Goal: Information Seeking & Learning: Learn about a topic

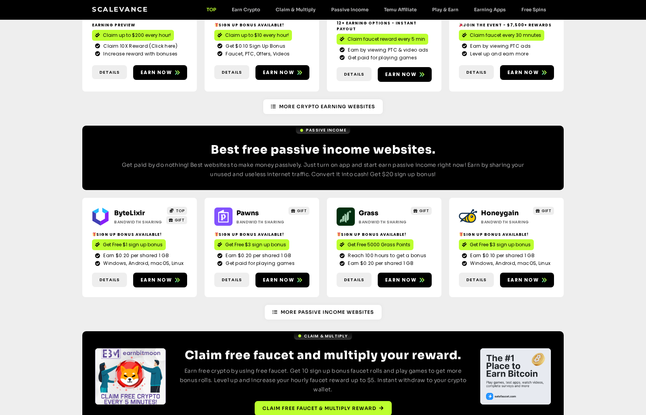
scroll to position [801, 0]
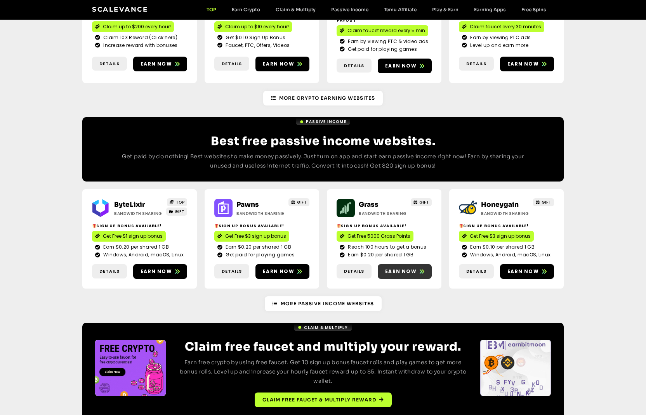
click at [406, 268] on span "Earn now" at bounding box center [400, 271] width 31 height 7
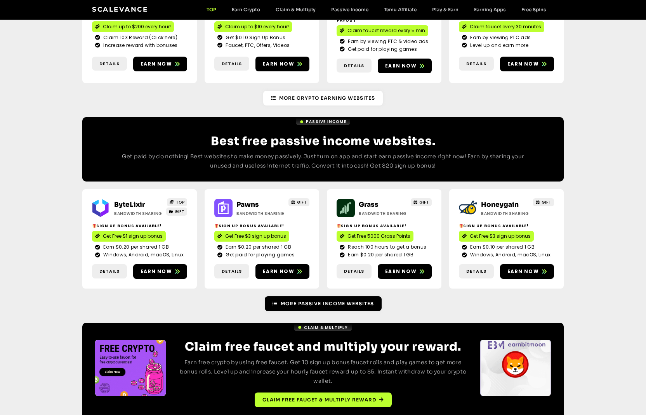
click at [293, 300] on span "More Passive Income Websites" at bounding box center [327, 303] width 93 height 7
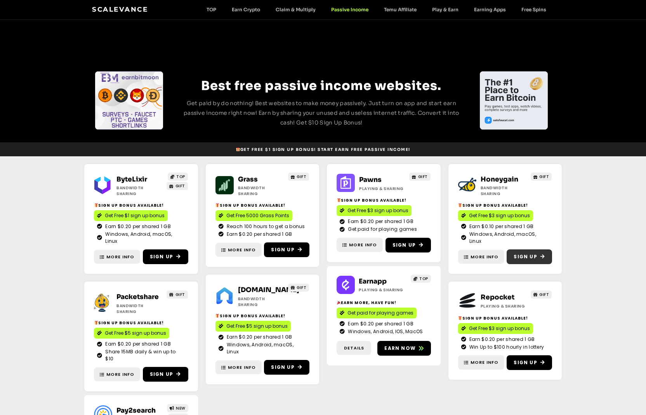
click at [528, 254] on span "Sign Up" at bounding box center [525, 257] width 23 height 7
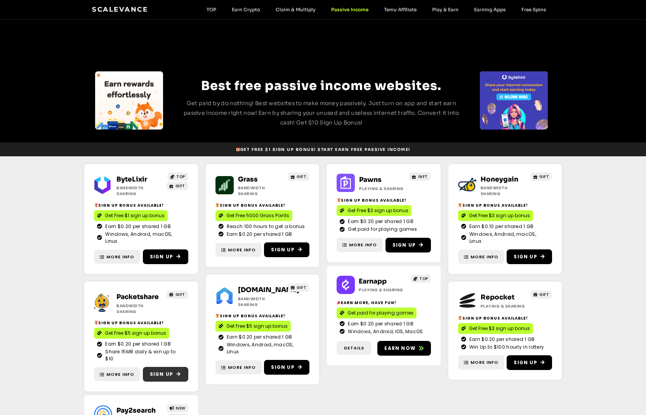
click at [168, 371] on span "Sign Up" at bounding box center [161, 374] width 23 height 7
click at [116, 372] on span "More Info" at bounding box center [120, 375] width 28 height 7
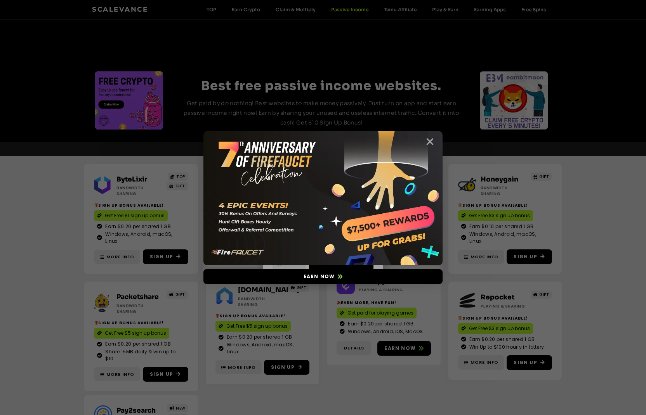
click at [431, 143] on icon "Close" at bounding box center [430, 142] width 10 height 10
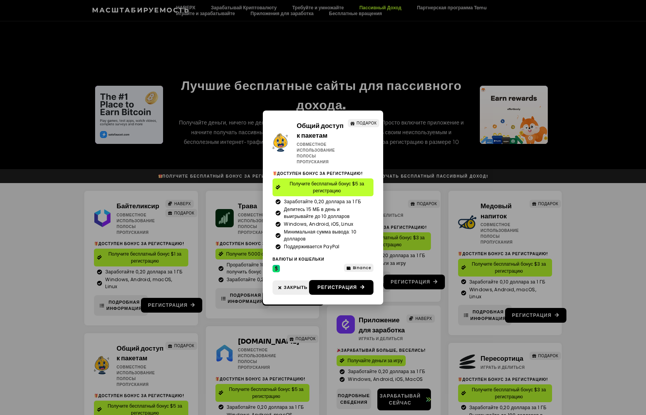
click at [417, 160] on div "Общий доступ к пакетам Совместное использование полосы пропускания ПОДАРОК Дост…" at bounding box center [323, 207] width 646 height 415
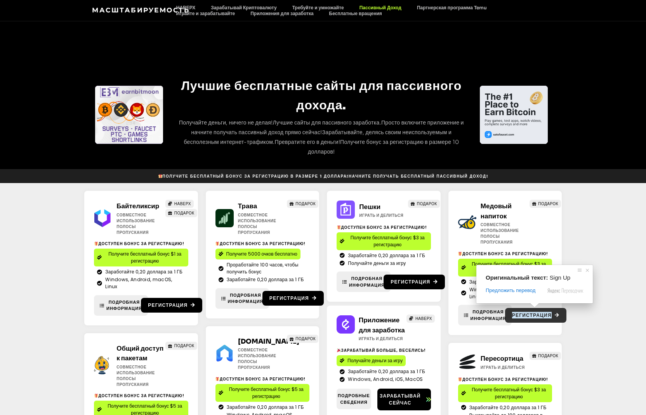
click at [532, 308] on span at bounding box center [535, 305] width 10 height 5
click at [524, 312] on ya-tr-span "Регистрация" at bounding box center [532, 315] width 40 height 7
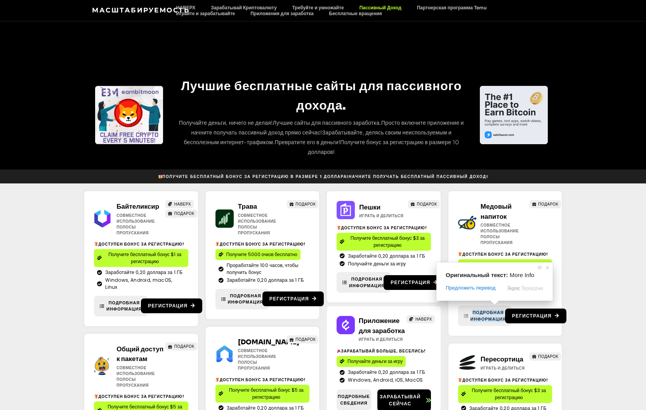
click at [486, 309] on ya-tr-span "Подробная информация" at bounding box center [489, 315] width 36 height 13
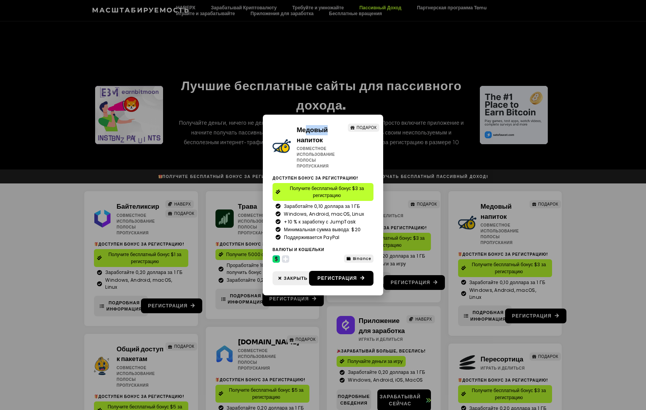
drag, startPoint x: 333, startPoint y: 121, endPoint x: 308, endPoint y: 123, distance: 25.3
click at [308, 123] on div "Медовый напиток Совместное использование полосы пропускания ПОДАРОК Доступен бо…" at bounding box center [323, 205] width 120 height 181
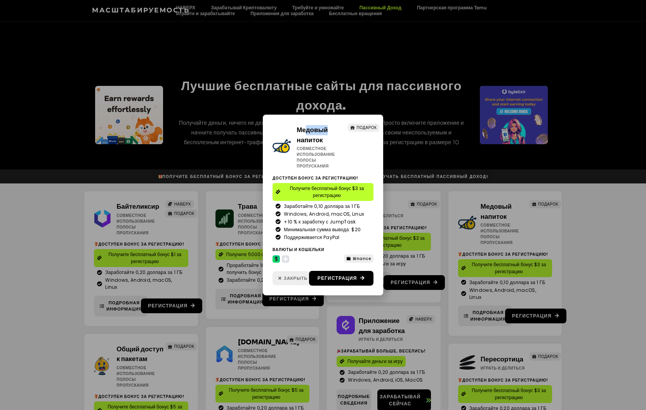
click at [288, 276] on span "Закрыть" at bounding box center [296, 278] width 24 height 7
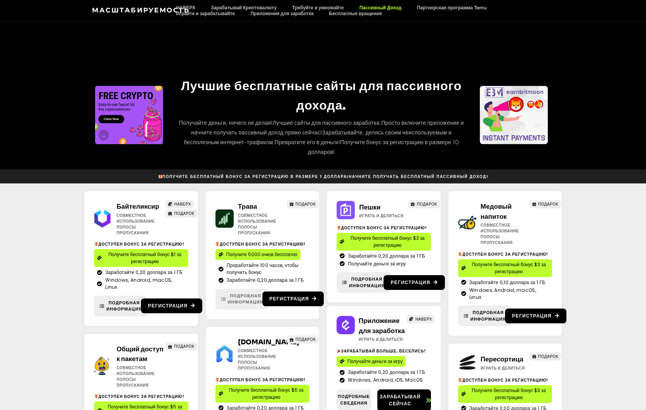
click at [245, 299] on ya-tr-span "Подробная информация" at bounding box center [246, 298] width 36 height 13
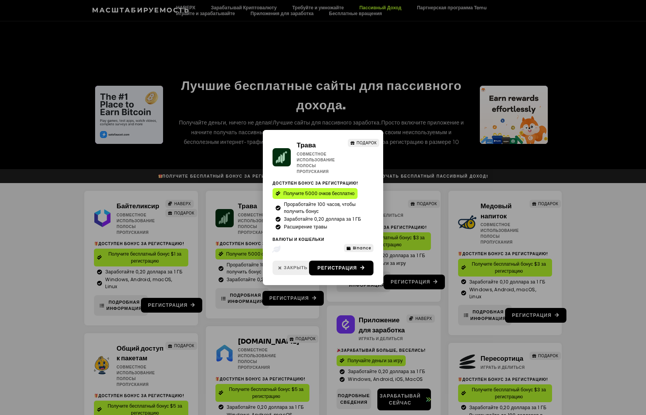
click at [294, 266] on span "Закрыть" at bounding box center [296, 268] width 24 height 7
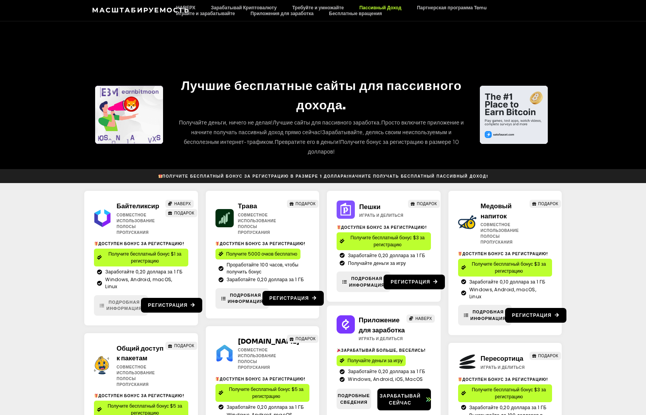
click at [124, 302] on ya-tr-span "Подробная информация" at bounding box center [124, 305] width 36 height 13
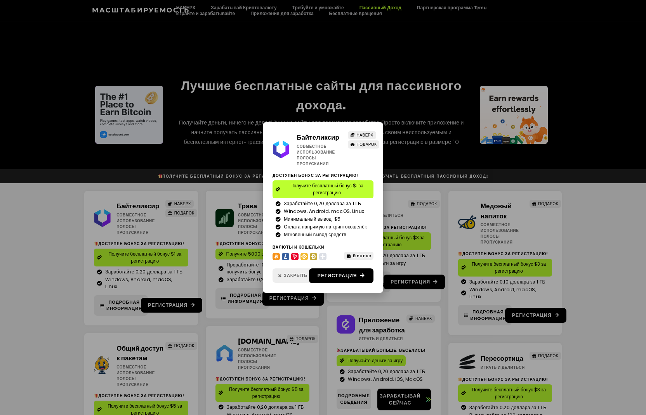
click at [292, 277] on span "Закрыть" at bounding box center [296, 276] width 24 height 7
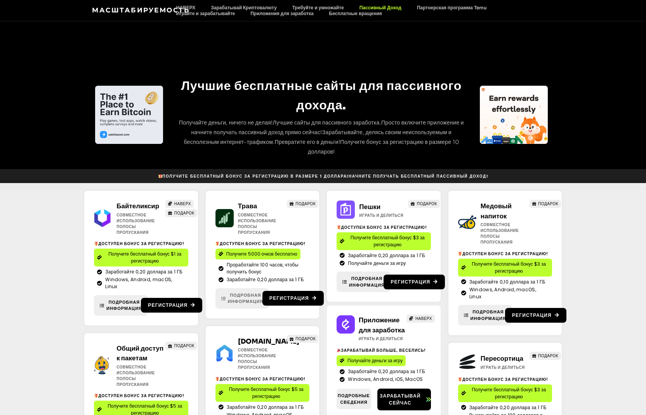
click at [240, 297] on ya-tr-span "Подробная информация" at bounding box center [246, 298] width 36 height 13
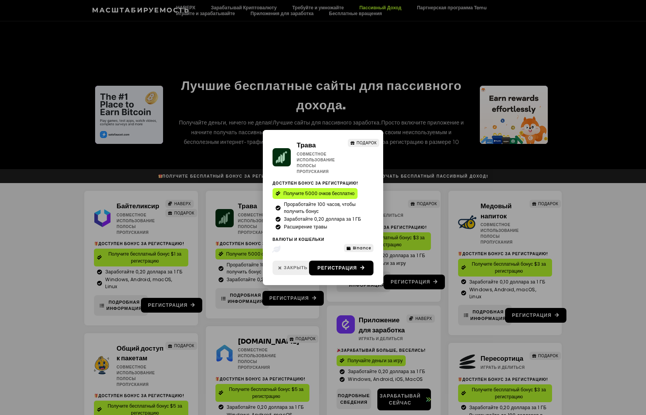
click at [293, 267] on ya-tr-span "Закрыть" at bounding box center [296, 268] width 24 height 6
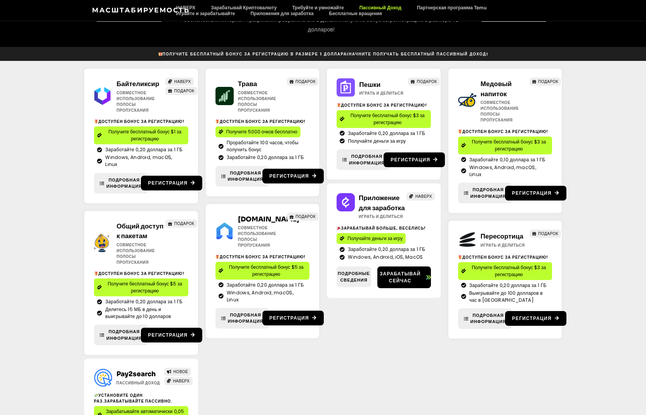
scroll to position [194, 0]
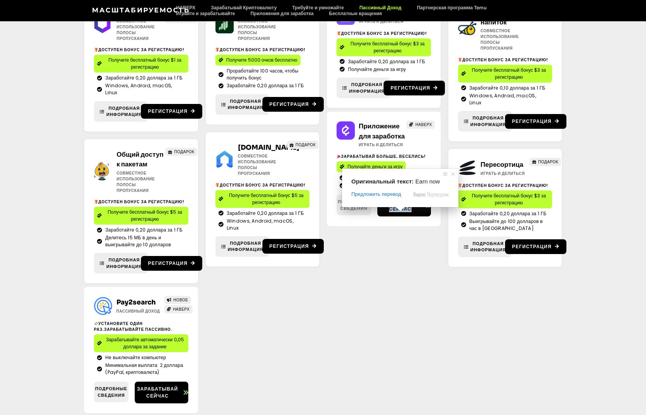
click at [351, 212] on ya-tr-span "Подробные сведения" at bounding box center [354, 205] width 32 height 13
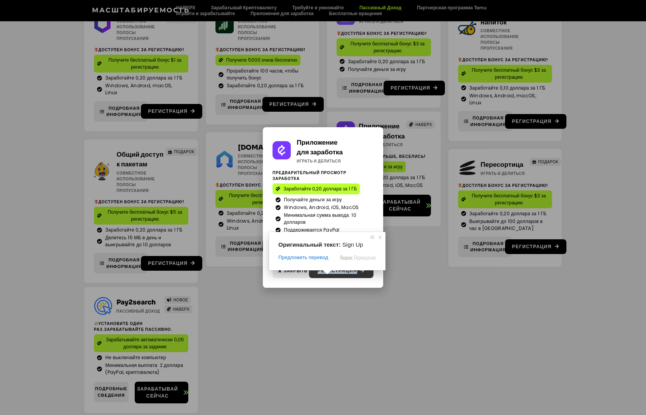
click at [325, 275] on span at bounding box center [327, 272] width 10 height 5
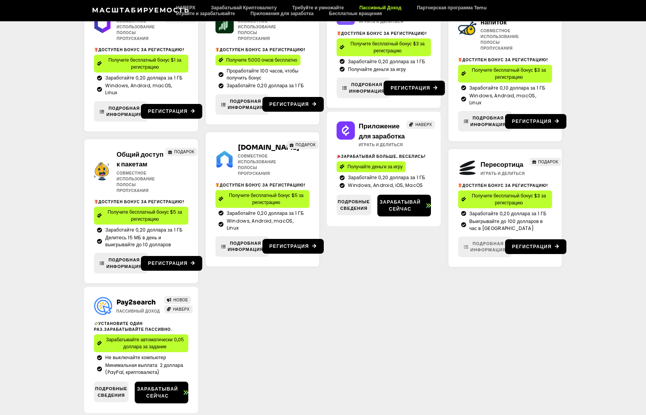
click at [480, 241] on ya-tr-span "Подробная информация" at bounding box center [489, 247] width 36 height 13
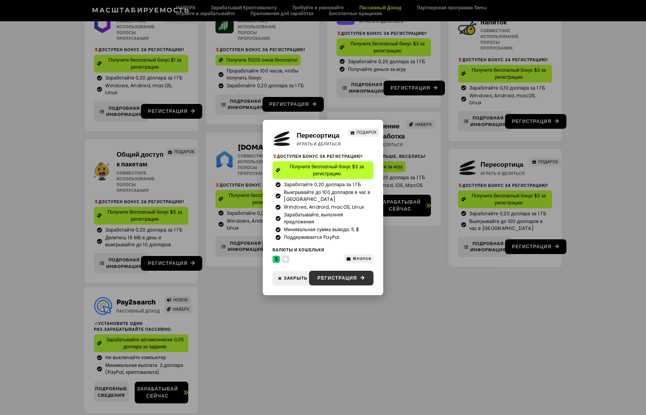
click at [348, 276] on ya-tr-span "Регистрация" at bounding box center [338, 278] width 40 height 7
click at [295, 280] on span "Закрыть" at bounding box center [296, 278] width 24 height 7
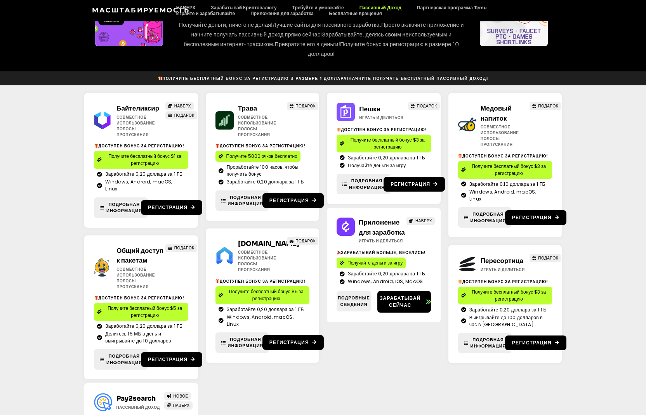
scroll to position [78, 0]
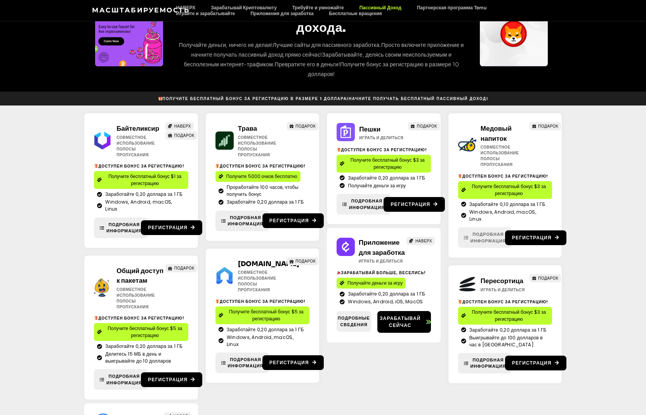
click at [487, 231] on ya-tr-span "Подробная информация" at bounding box center [489, 237] width 36 height 13
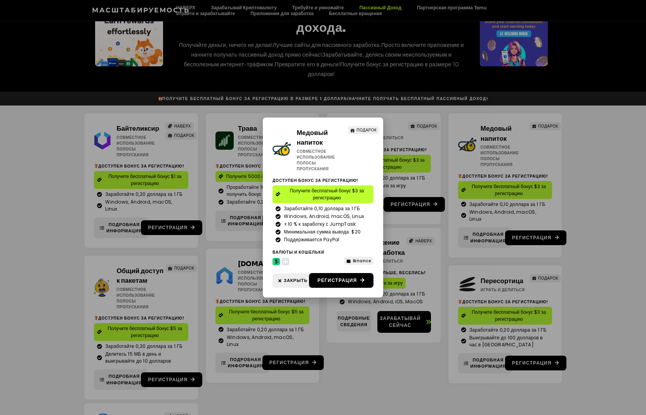
click at [285, 261] on icon at bounding box center [285, 261] width 5 height 5
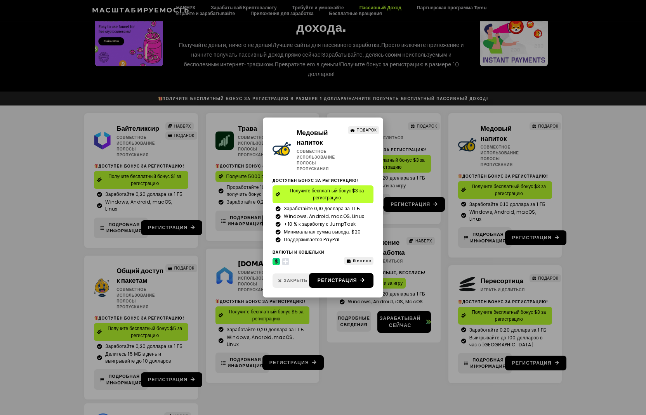
click at [291, 280] on ya-tr-span "Закрыть" at bounding box center [296, 281] width 24 height 6
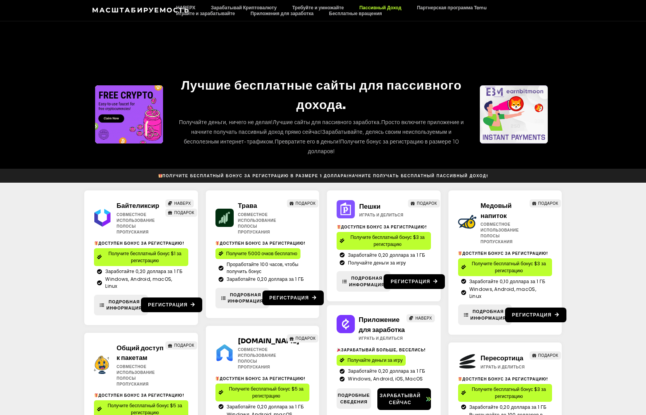
scroll to position [0, 0]
